Goal: Information Seeking & Learning: Learn about a topic

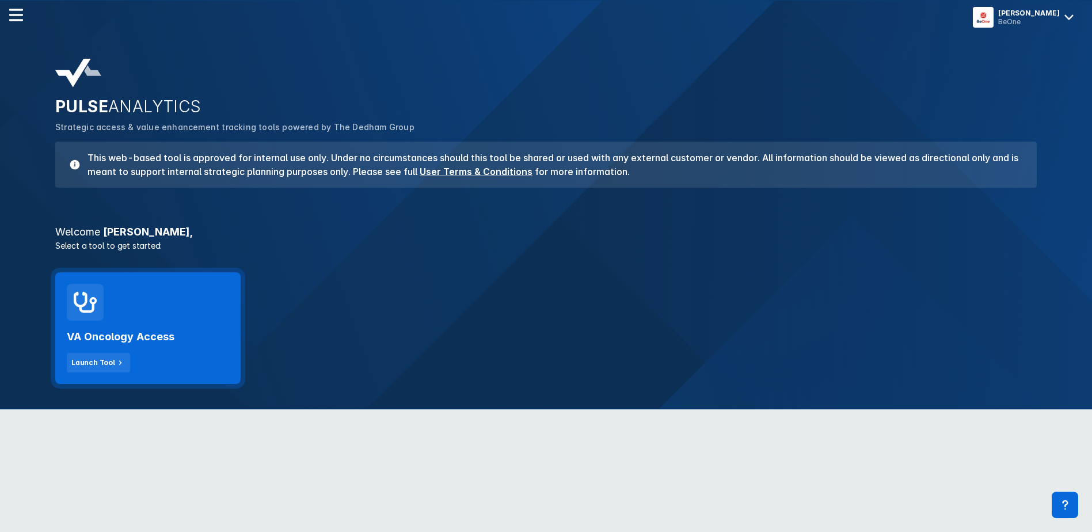
click at [132, 342] on h2 "VA Oncology Access" at bounding box center [121, 337] width 108 height 14
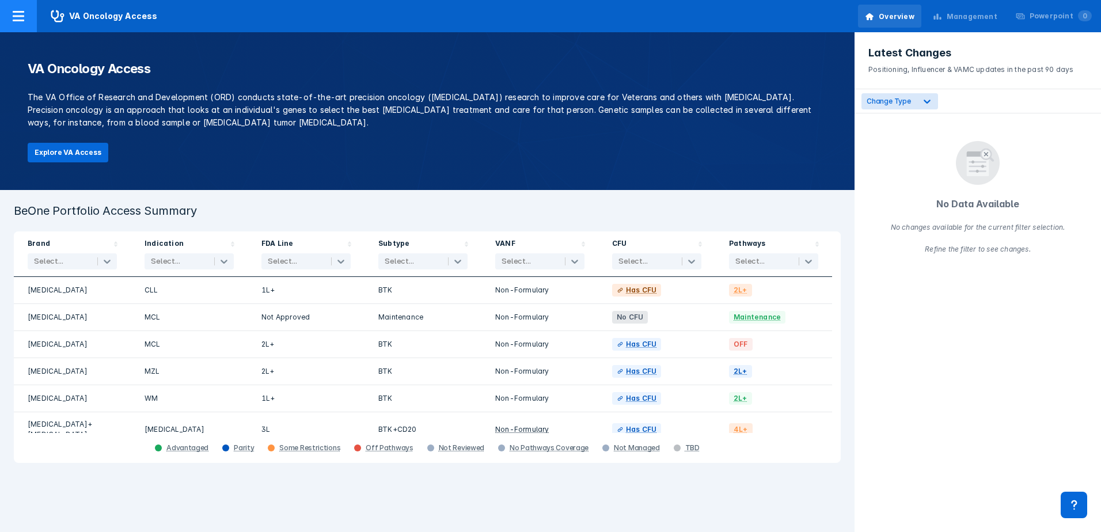
click at [114, 14] on span "VA Oncology Access" at bounding box center [104, 16] width 135 height 32
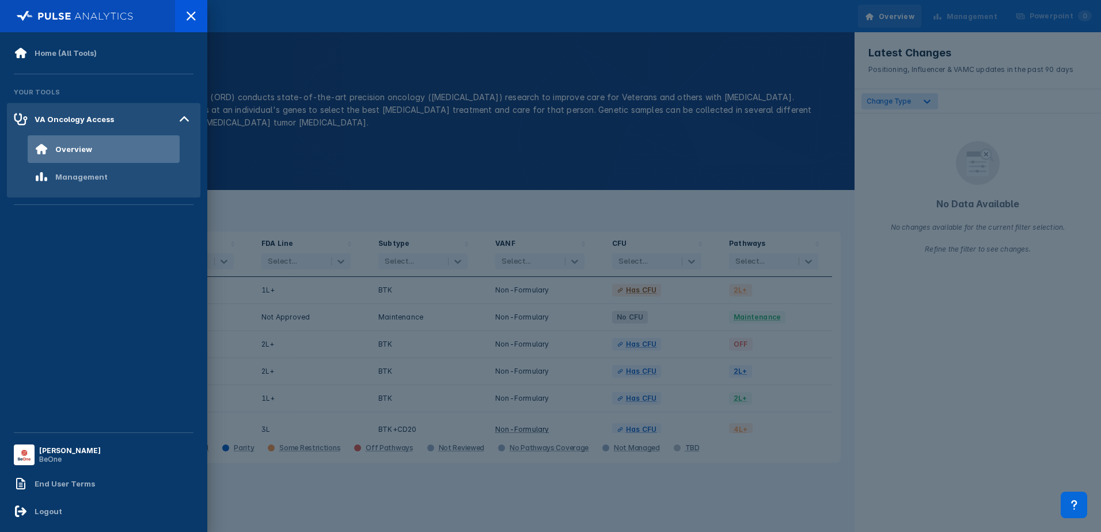
click at [295, 150] on div at bounding box center [550, 266] width 1101 height 532
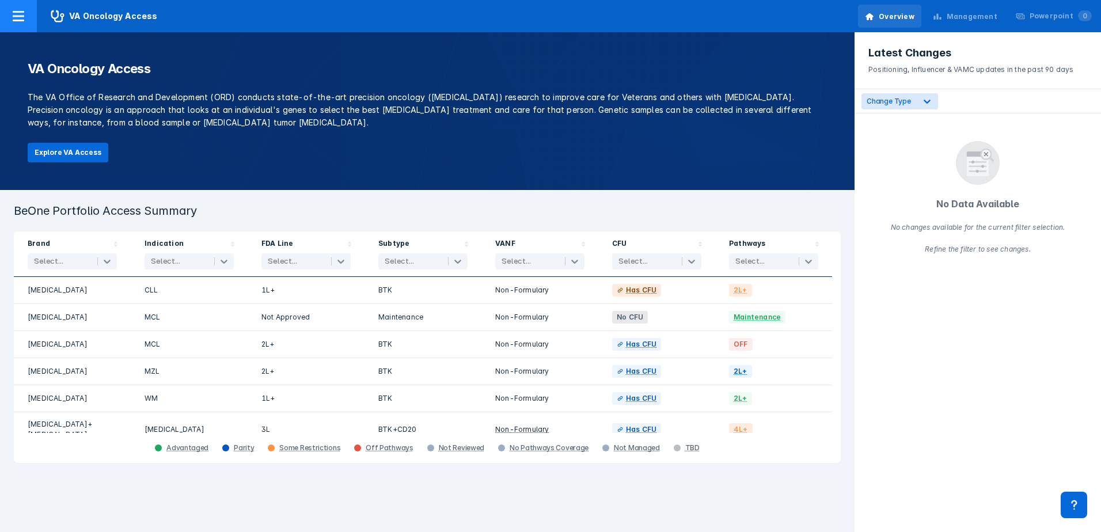
click at [100, 16] on span "VA Oncology Access" at bounding box center [104, 16] width 135 height 32
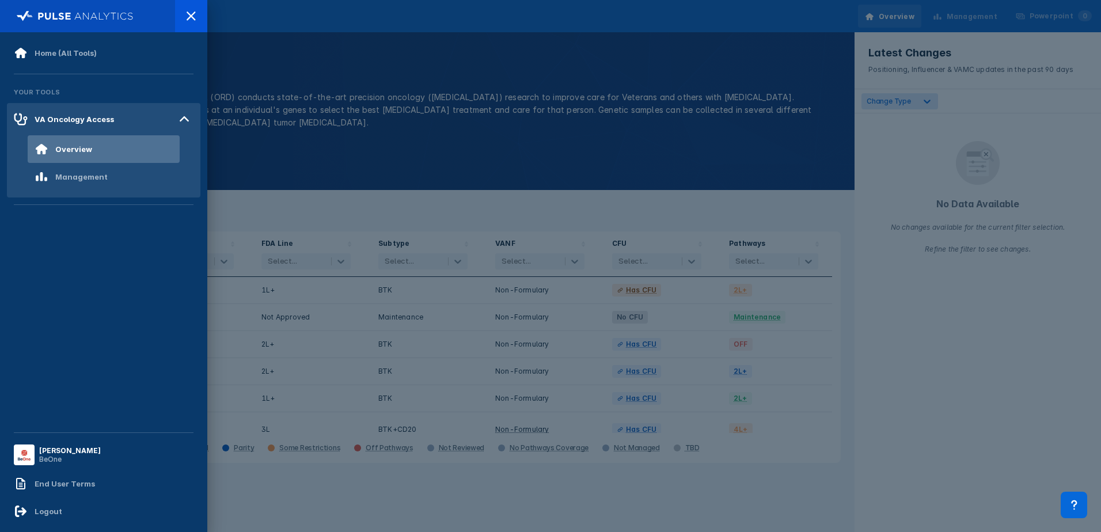
click at [255, 81] on div at bounding box center [550, 266] width 1101 height 532
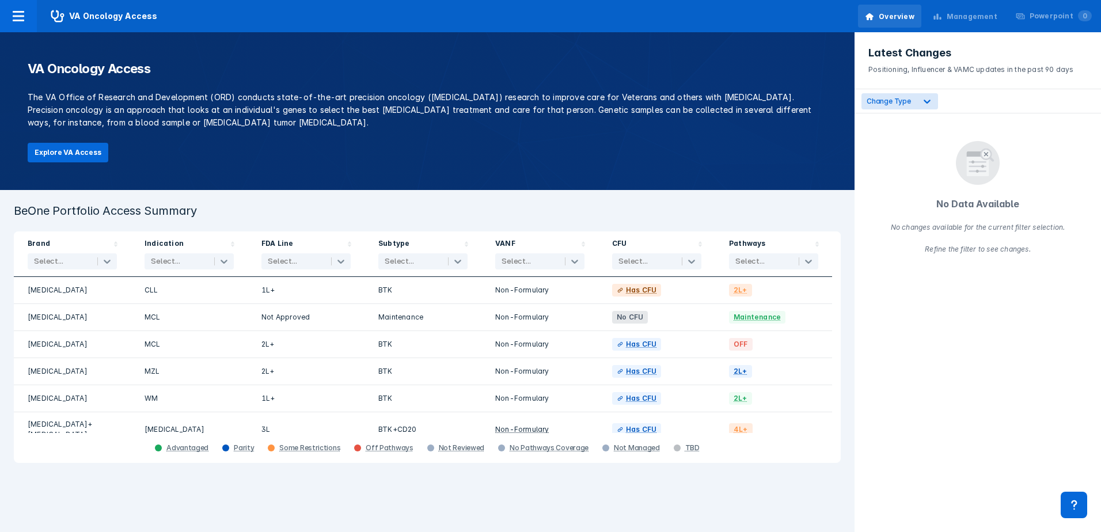
click at [79, 139] on div "VA Oncology Access The VA Office of Research and Development (ORD) conducts sta…" at bounding box center [427, 111] width 854 height 158
click at [80, 150] on button "Explore VA Access" at bounding box center [68, 153] width 81 height 20
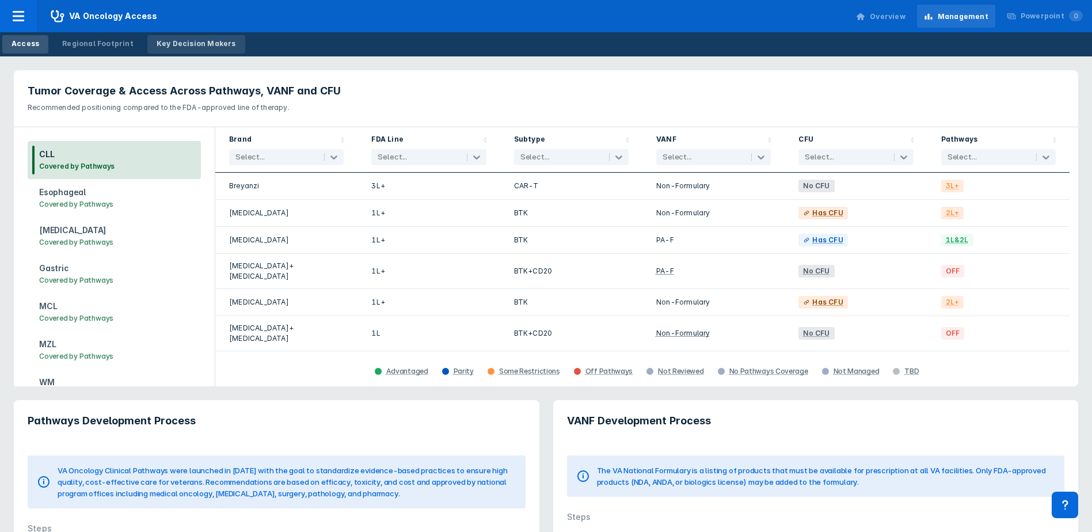
click at [169, 43] on div "Key Decision Makers" at bounding box center [196, 44] width 79 height 10
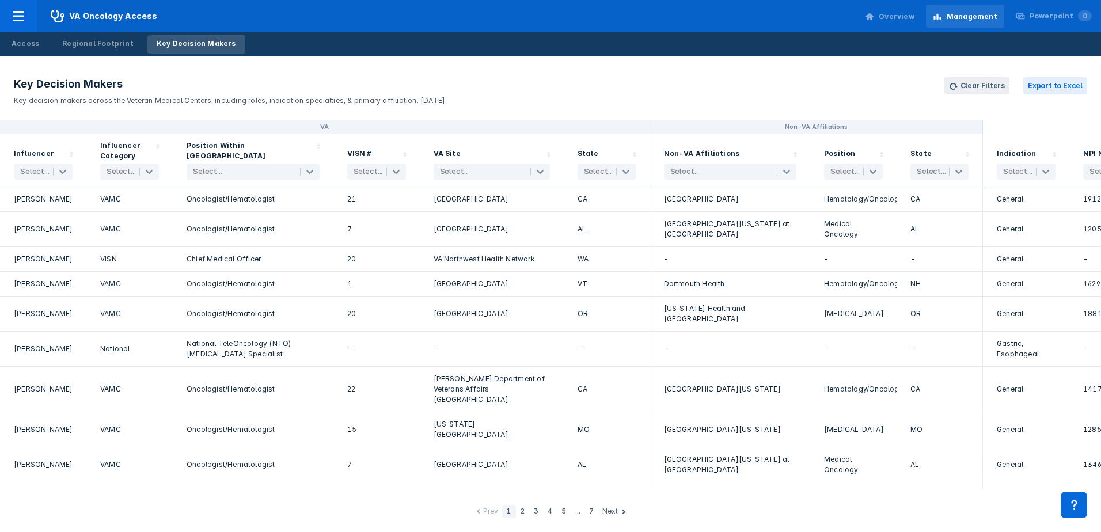
scroll to position [1201, 0]
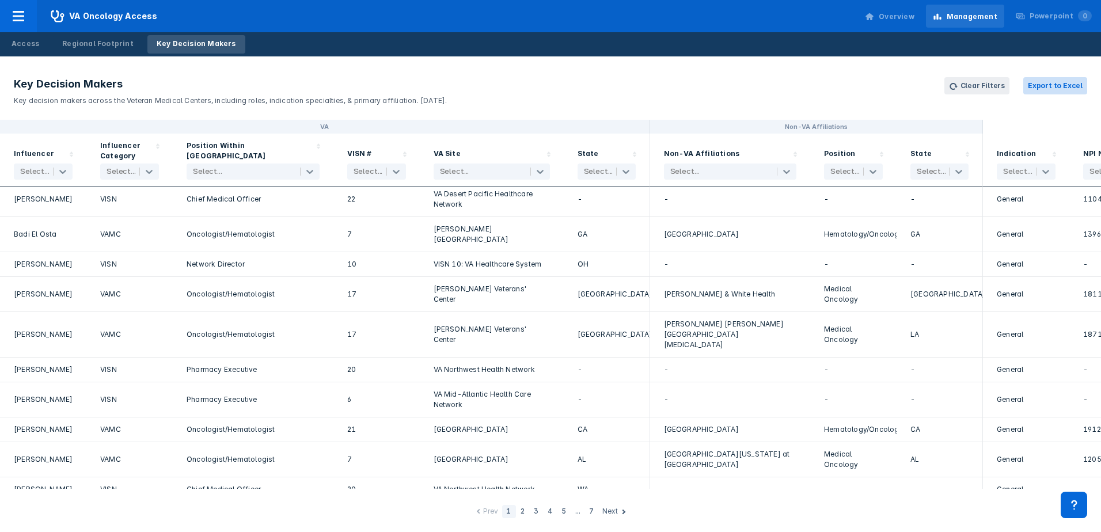
click at [1064, 85] on button "Export to Excel" at bounding box center [1055, 85] width 64 height 17
click at [492, 63] on div "Key Decision Makers Key decision makers across the Veteran Medical Centers, inc…" at bounding box center [550, 293] width 1101 height 475
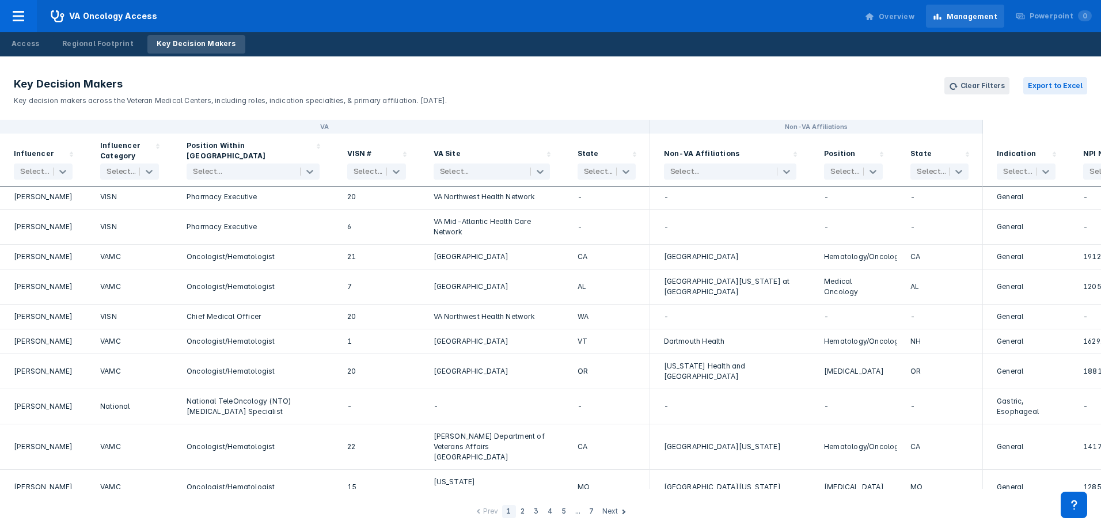
scroll to position [1029, 0]
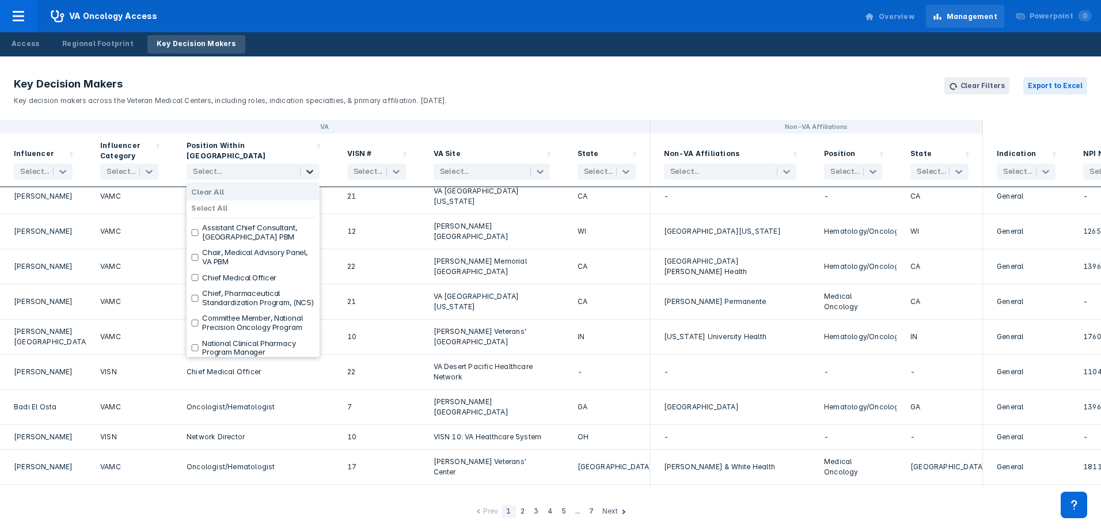
click at [311, 172] on icon at bounding box center [309, 172] width 7 height 4
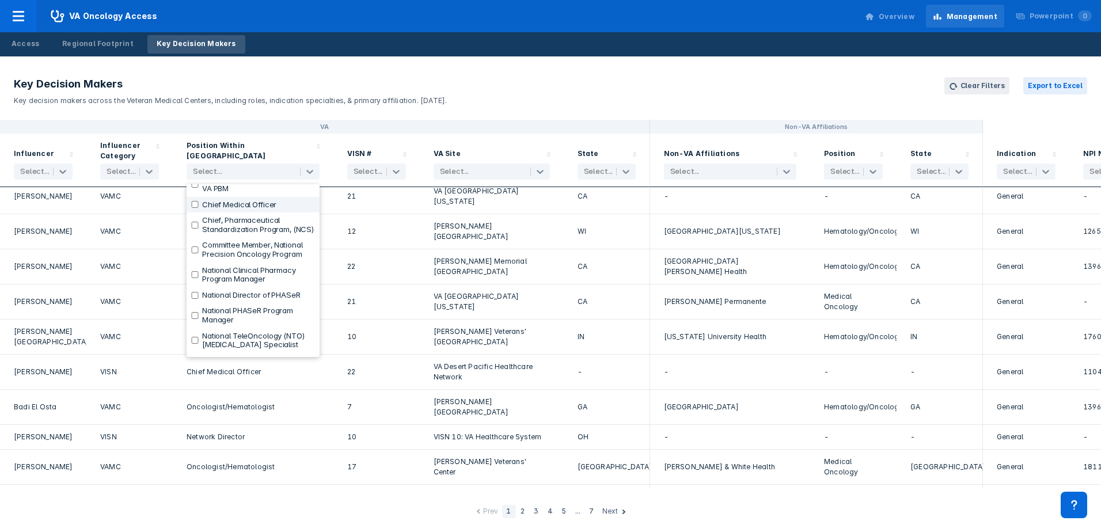
scroll to position [295, 0]
click at [250, 243] on label "Pharmacy Executive" at bounding box center [237, 247] width 71 height 9
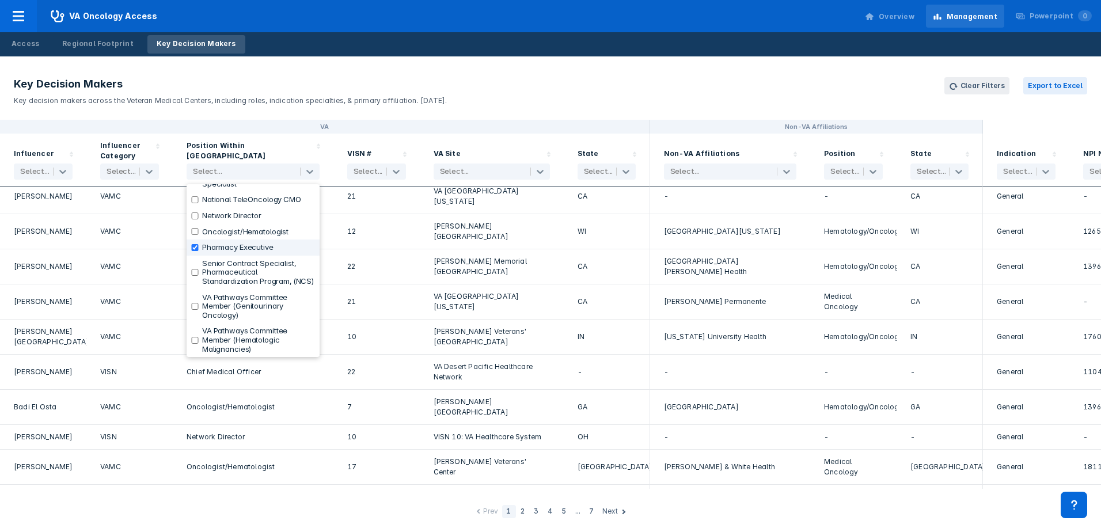
checkbox input "true"
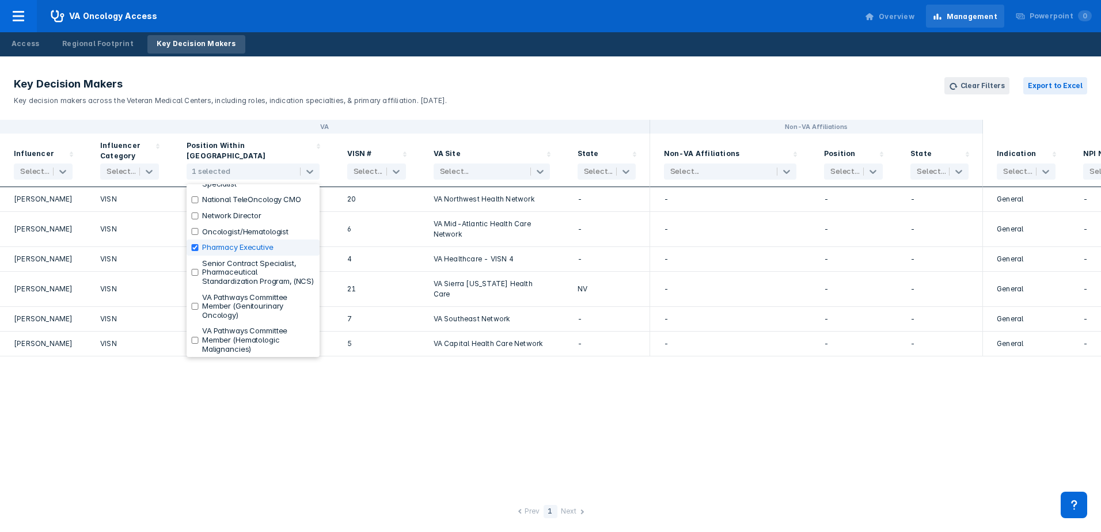
scroll to position [0, 0]
click at [140, 417] on div "VA Non-VA Affiliations Influencer Select... Influencer Category Select... Posit…" at bounding box center [550, 304] width 1101 height 369
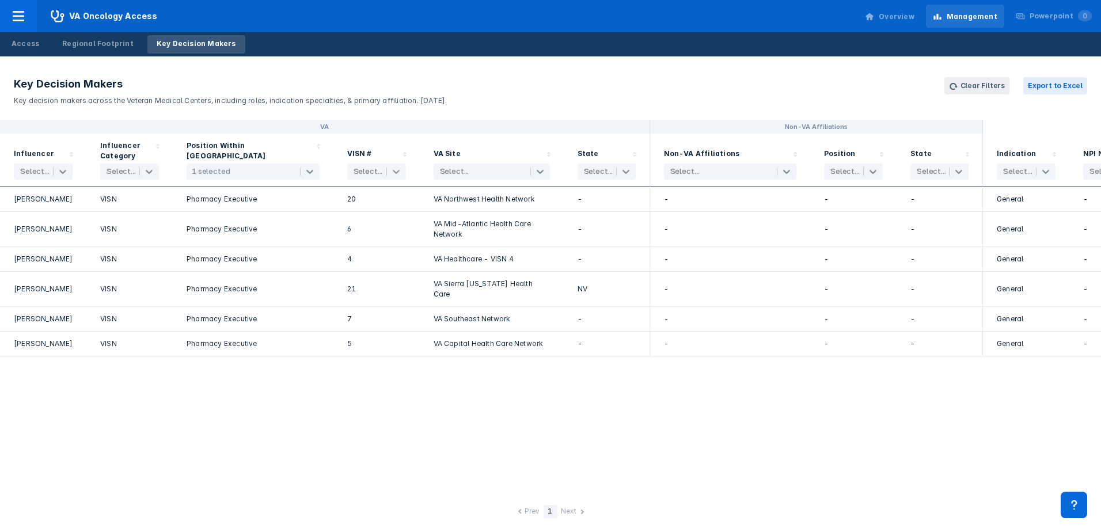
click at [397, 172] on icon at bounding box center [396, 172] width 7 height 4
click at [306, 176] on icon at bounding box center [310, 172] width 12 height 12
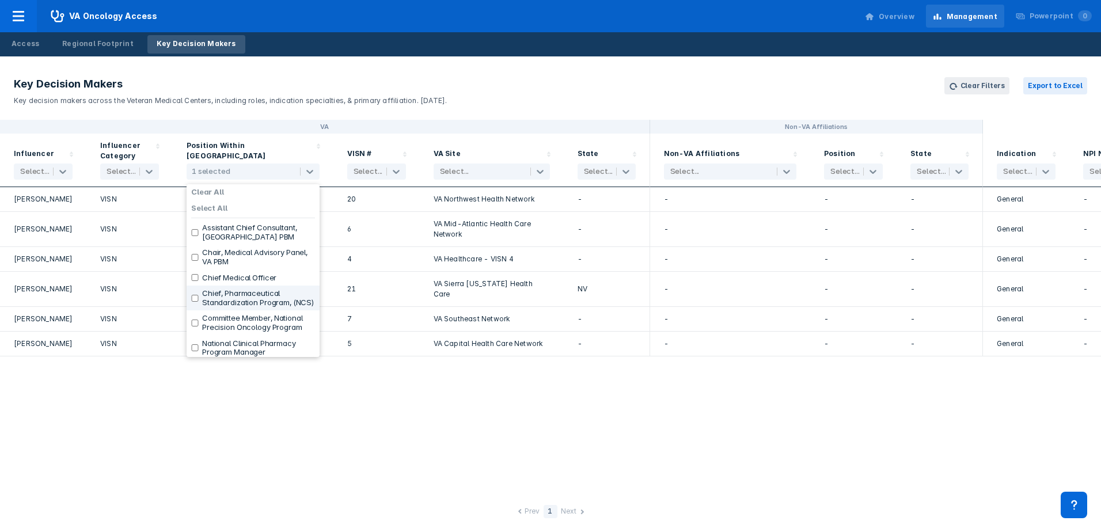
scroll to position [288, 0]
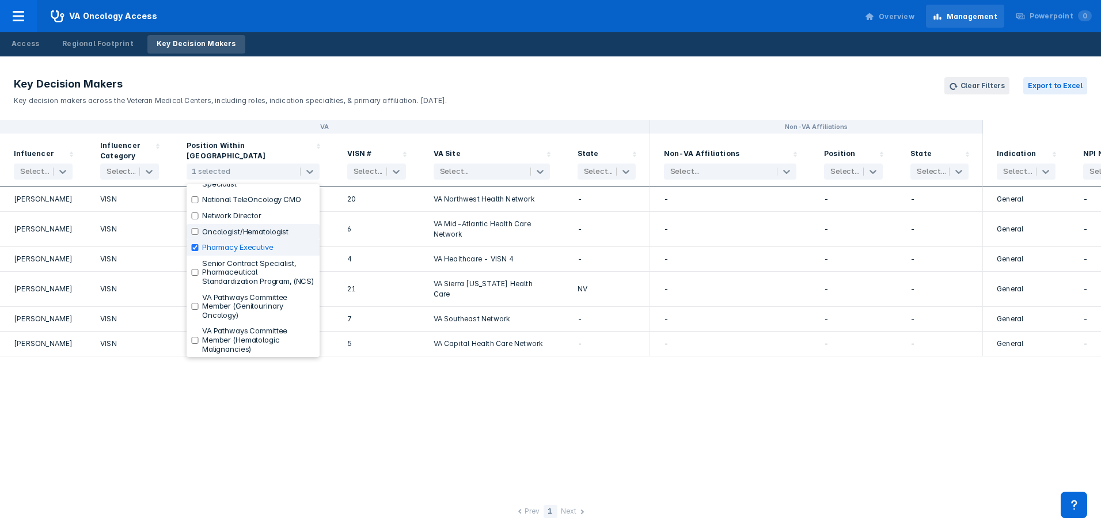
drag, startPoint x: 193, startPoint y: 244, endPoint x: 200, endPoint y: 226, distance: 19.3
click at [193, 244] on input "checkbox" at bounding box center [194, 247] width 7 height 7
checkbox input "false"
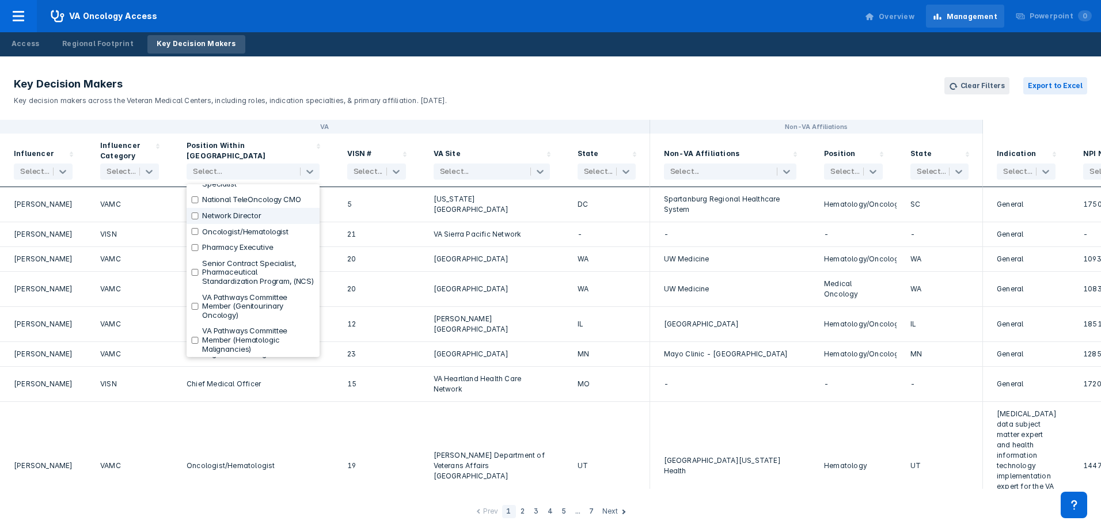
click at [197, 212] on input "checkbox" at bounding box center [194, 215] width 7 height 7
checkbox input "true"
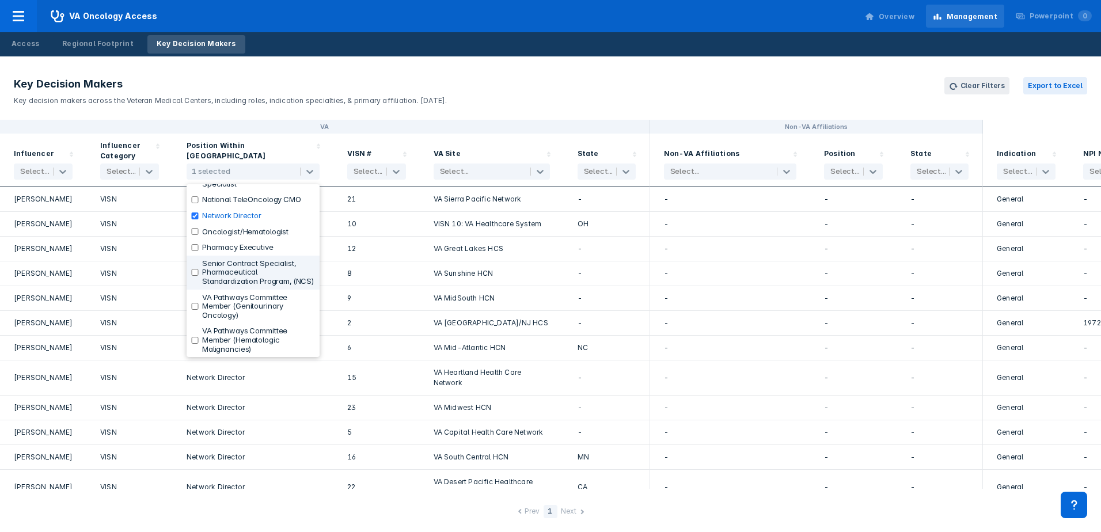
click at [415, 286] on div "8" at bounding box center [376, 273] width 86 height 25
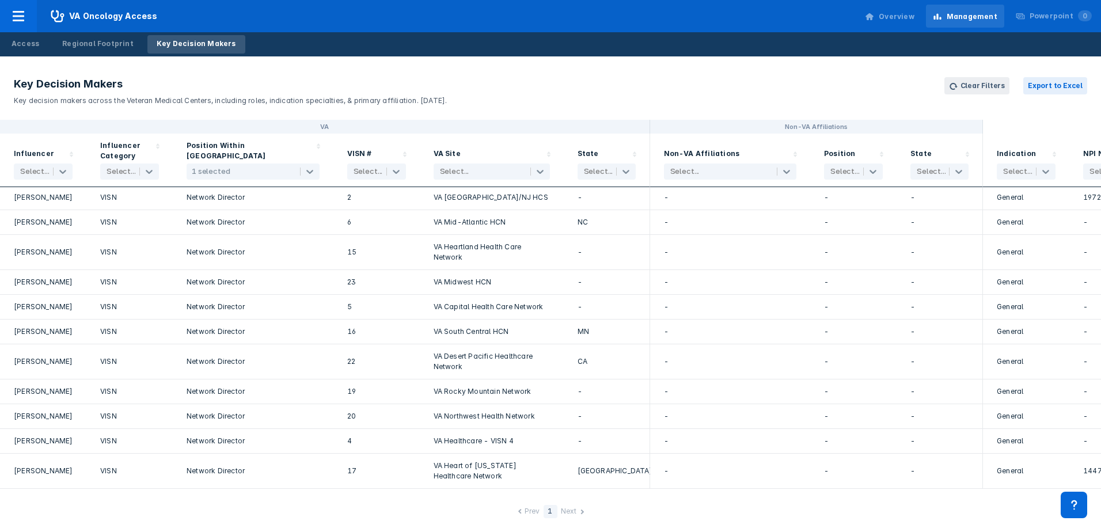
scroll to position [3, 0]
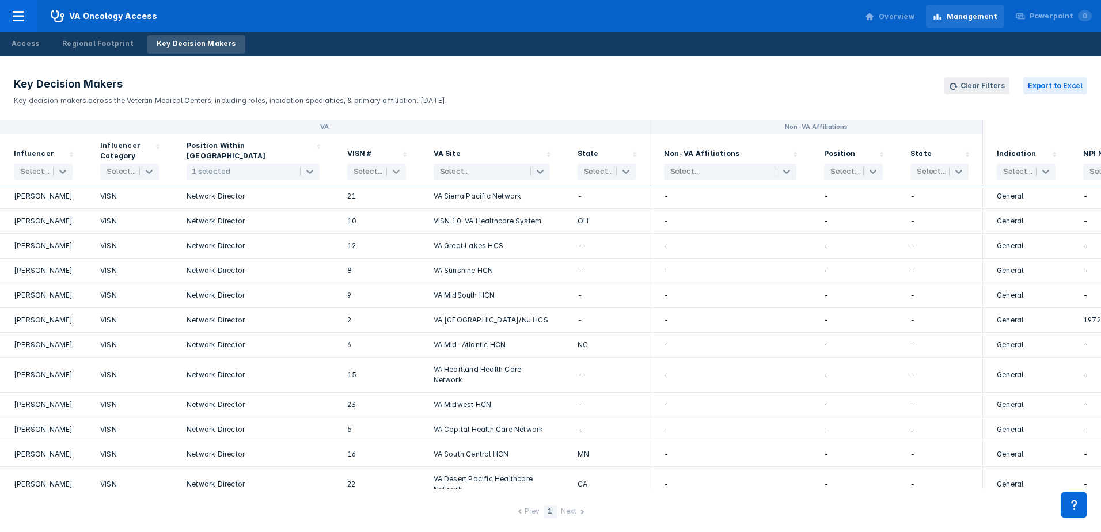
click at [399, 173] on icon at bounding box center [396, 172] width 12 height 12
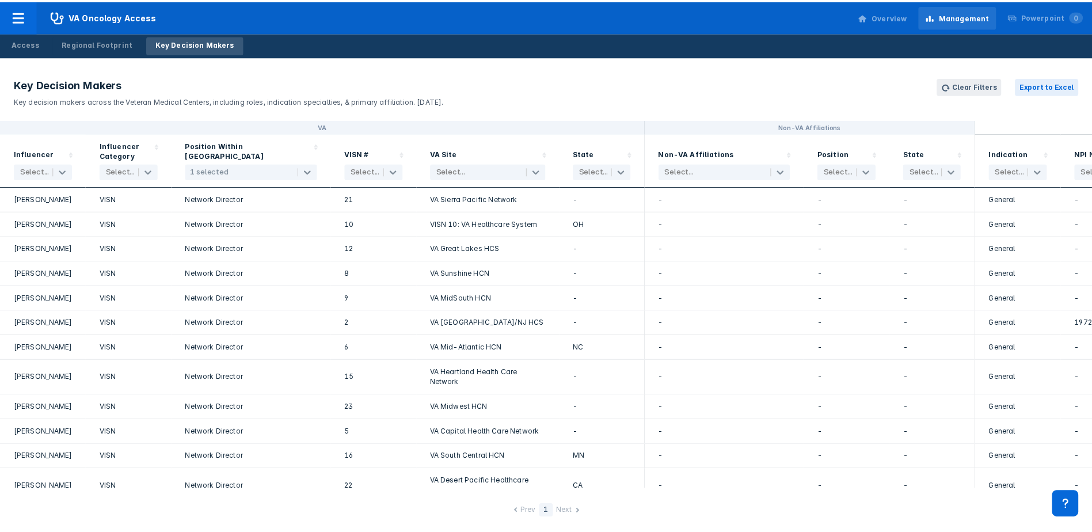
scroll to position [0, 63]
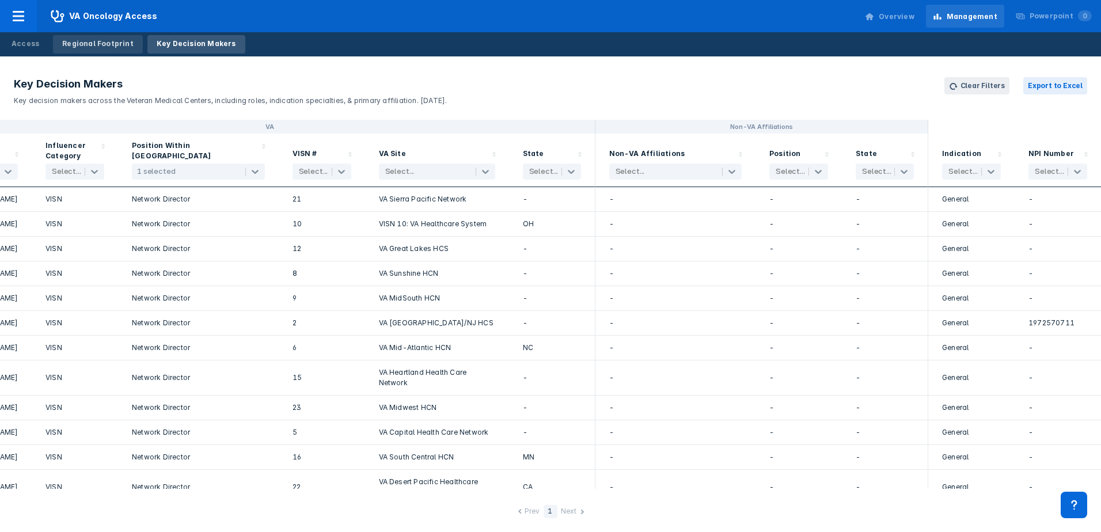
click at [94, 41] on div "Regional Footprint" at bounding box center [97, 44] width 71 height 10
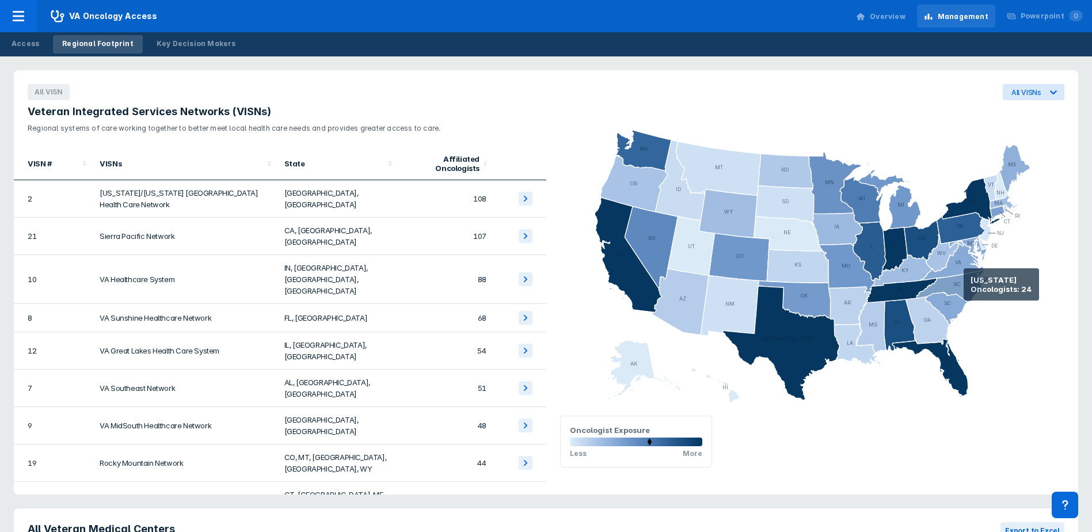
click at [964, 284] on icon at bounding box center [953, 286] width 74 height 32
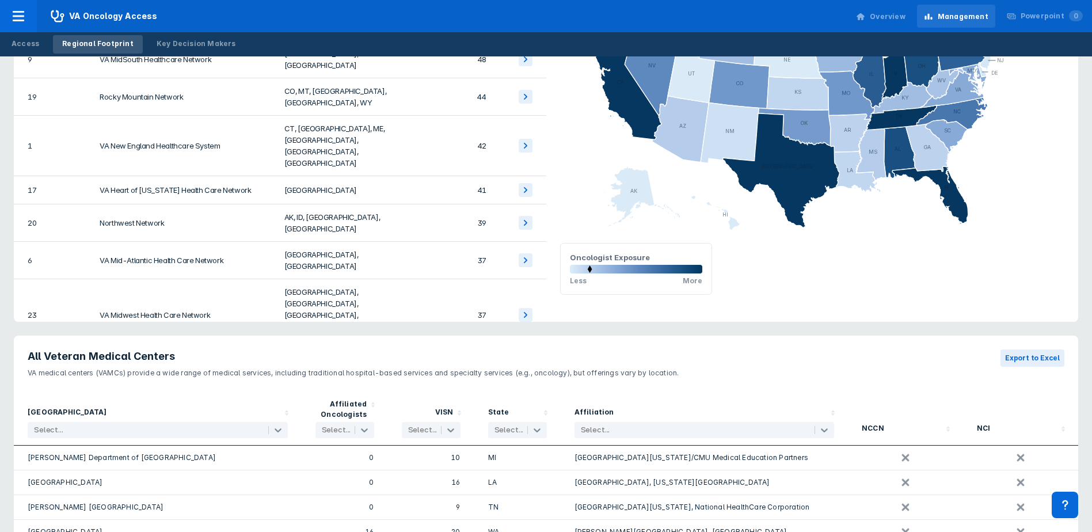
scroll to position [278, 0]
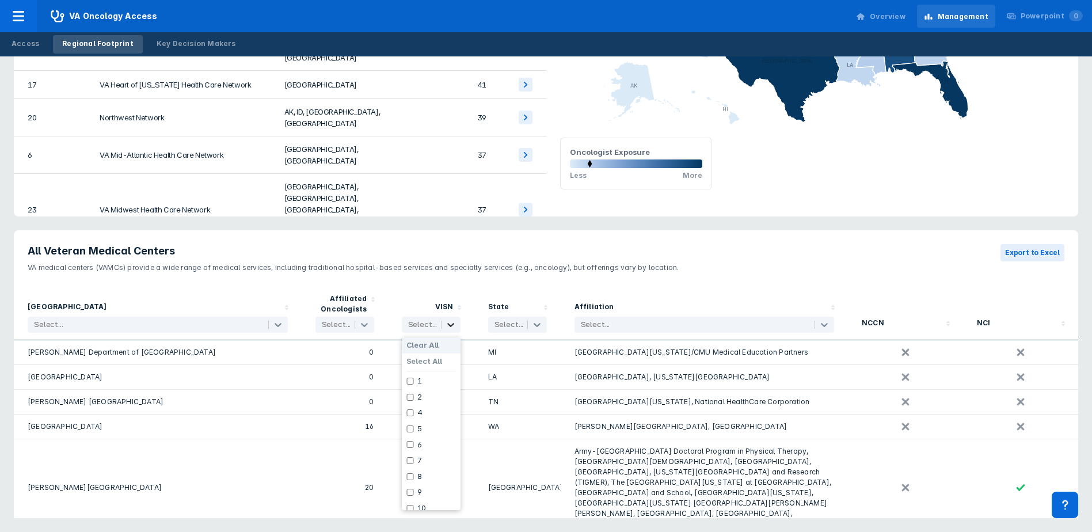
click at [448, 322] on icon at bounding box center [451, 325] width 12 height 12
click at [401, 389] on td "21" at bounding box center [445, 407] width 95 height 37
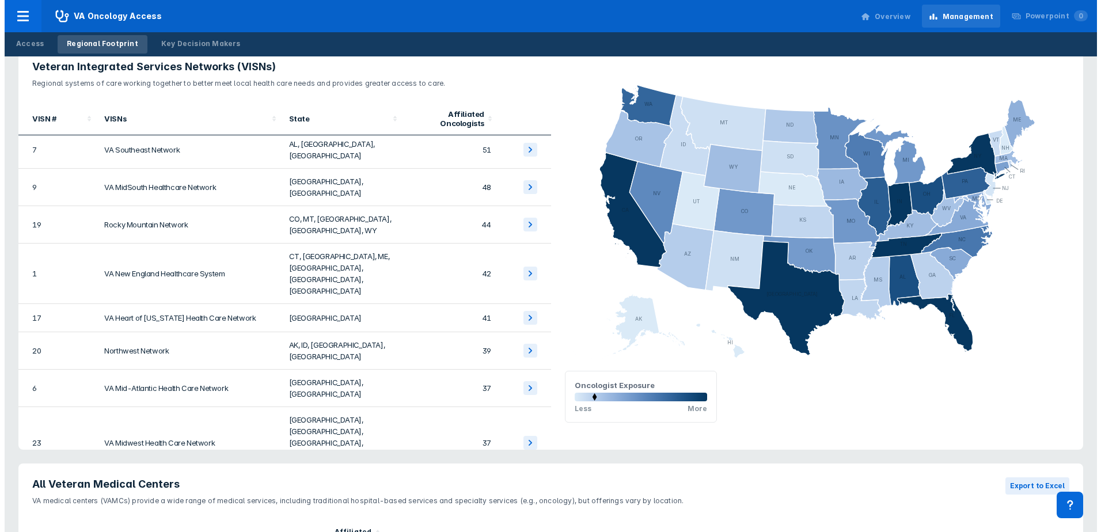
scroll to position [0, 0]
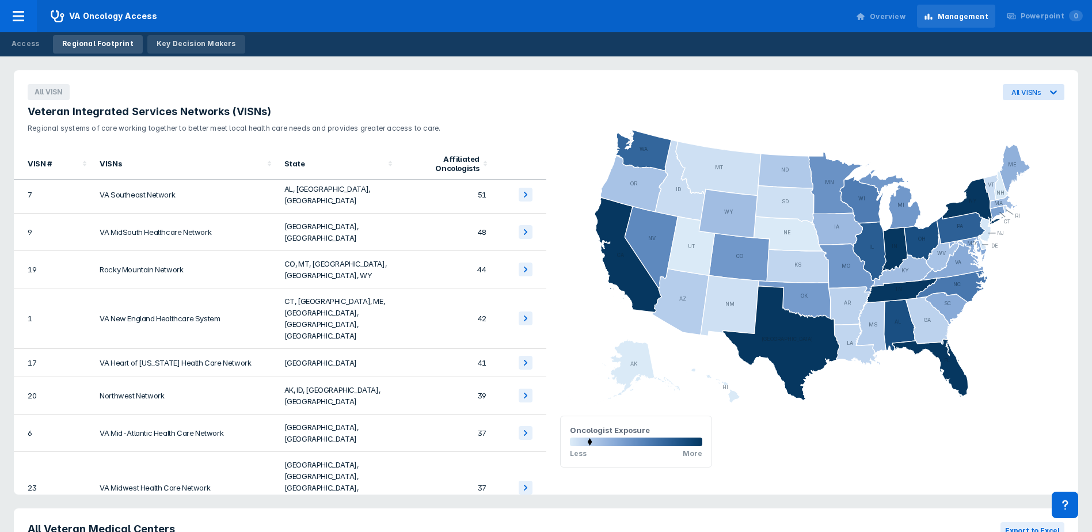
click at [170, 42] on div "Key Decision Makers" at bounding box center [196, 44] width 79 height 10
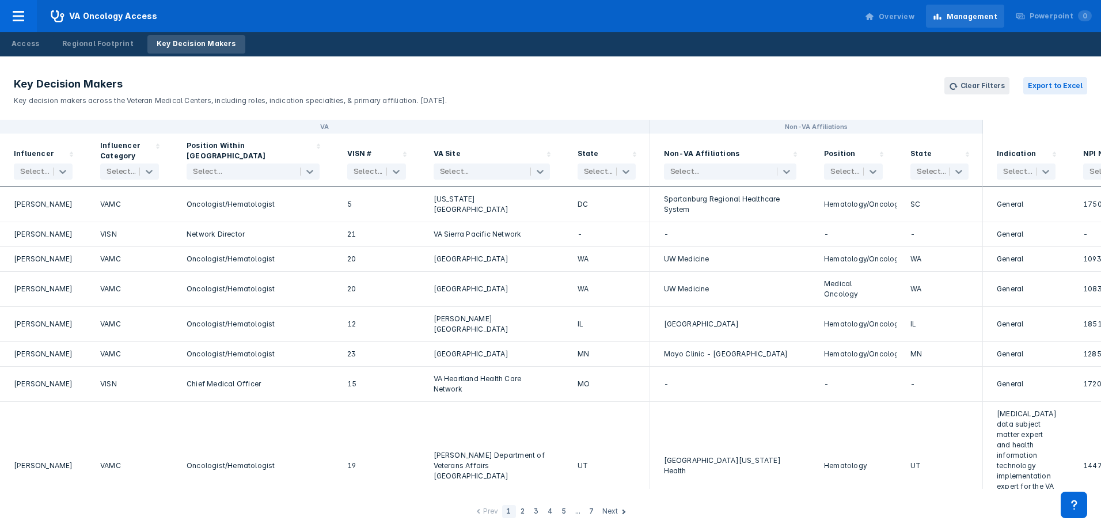
scroll to position [345, 0]
